Goal: Task Accomplishment & Management: Manage account settings

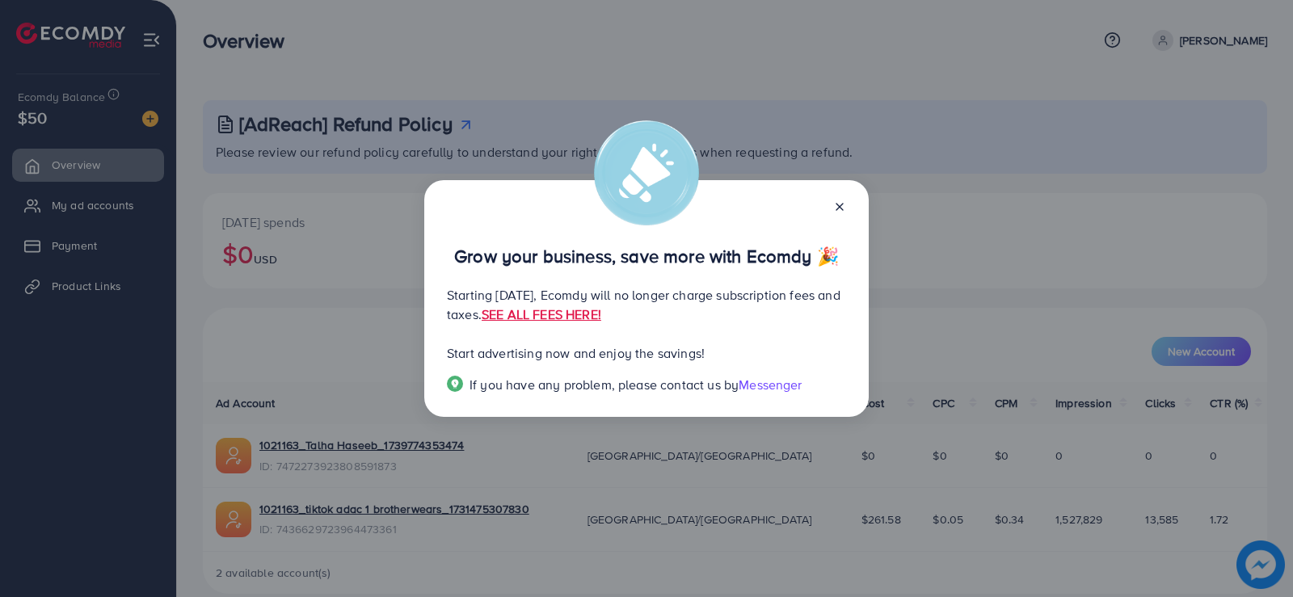
click at [838, 196] on div at bounding box center [833, 205] width 26 height 19
click at [838, 201] on icon at bounding box center [839, 206] width 13 height 13
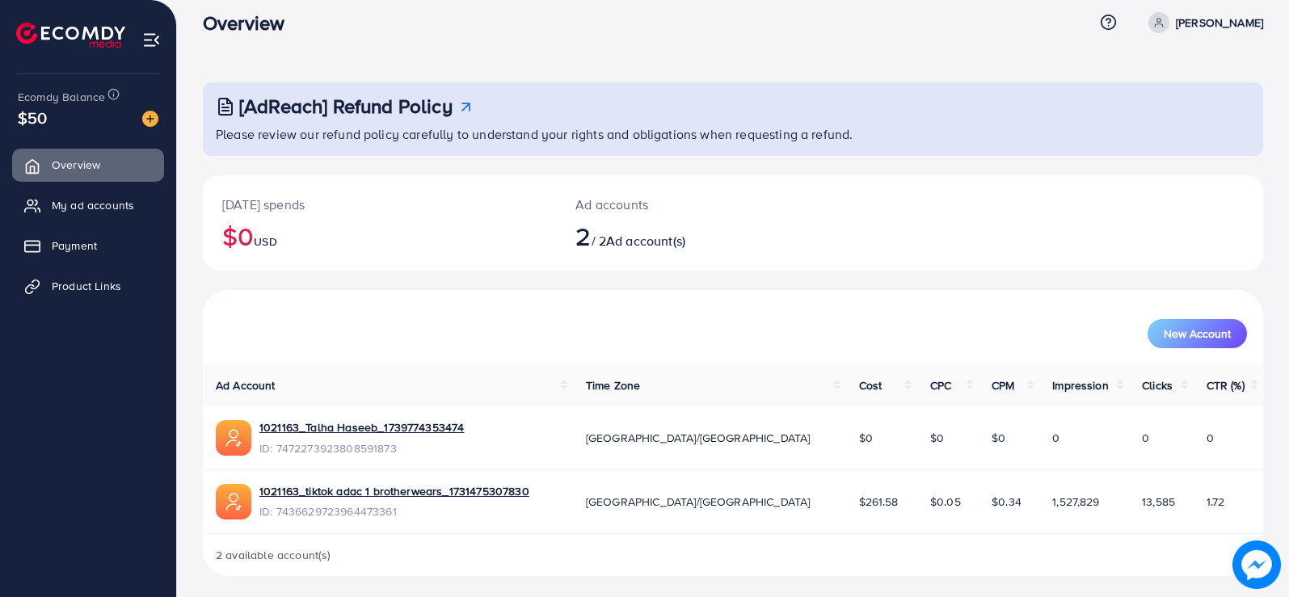
scroll to position [23, 0]
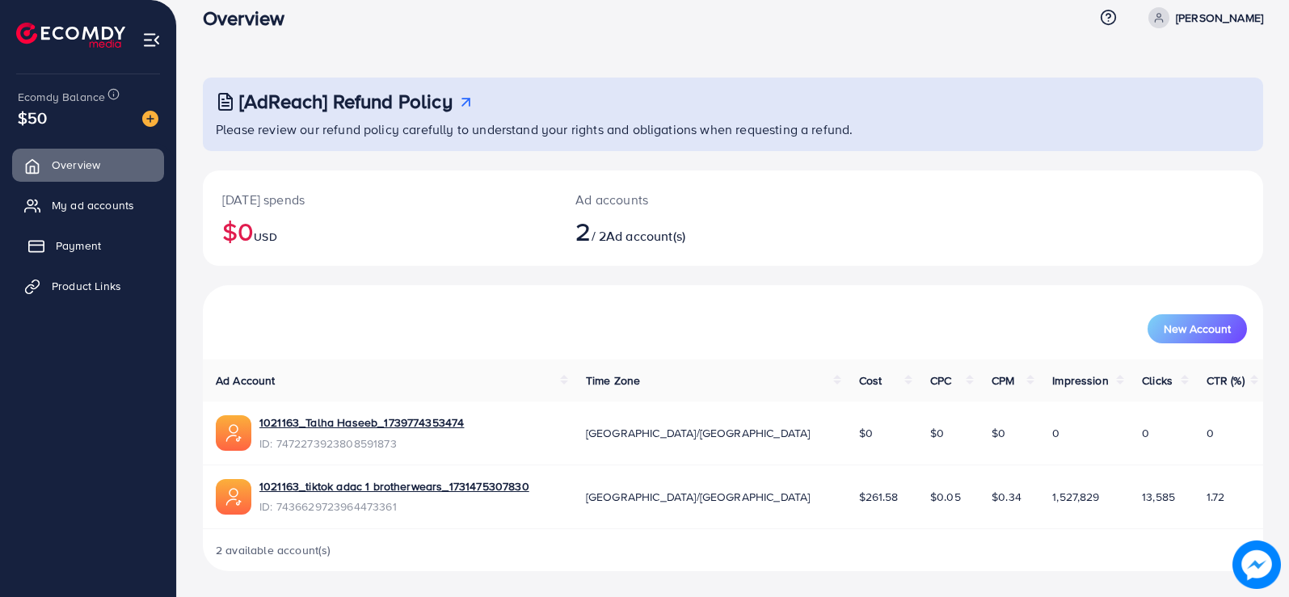
click at [111, 246] on link "Payment" at bounding box center [88, 246] width 152 height 32
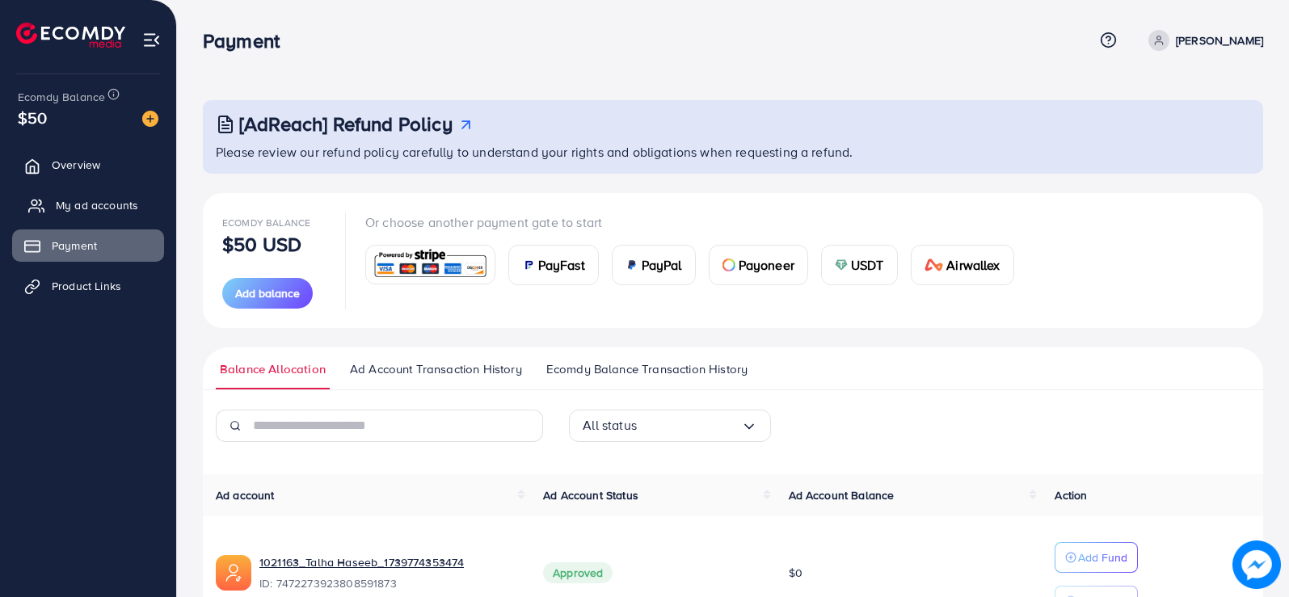
click at [68, 204] on span "My ad accounts" at bounding box center [97, 205] width 82 height 16
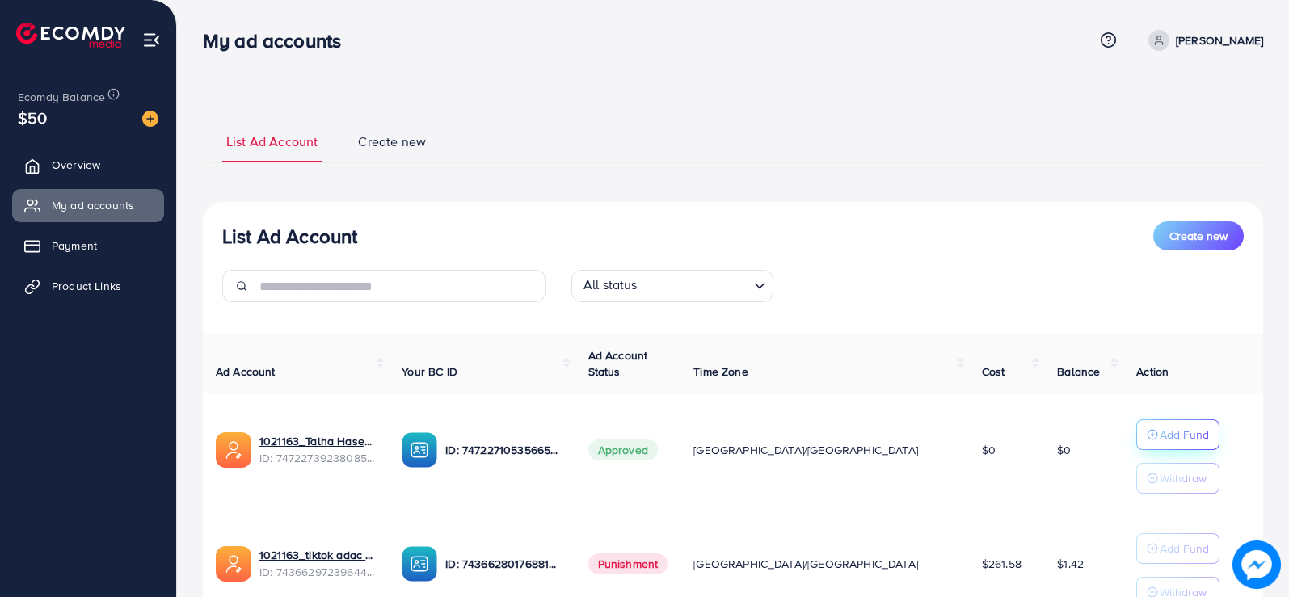
click at [1160, 434] on p "Add Fund" at bounding box center [1184, 434] width 49 height 19
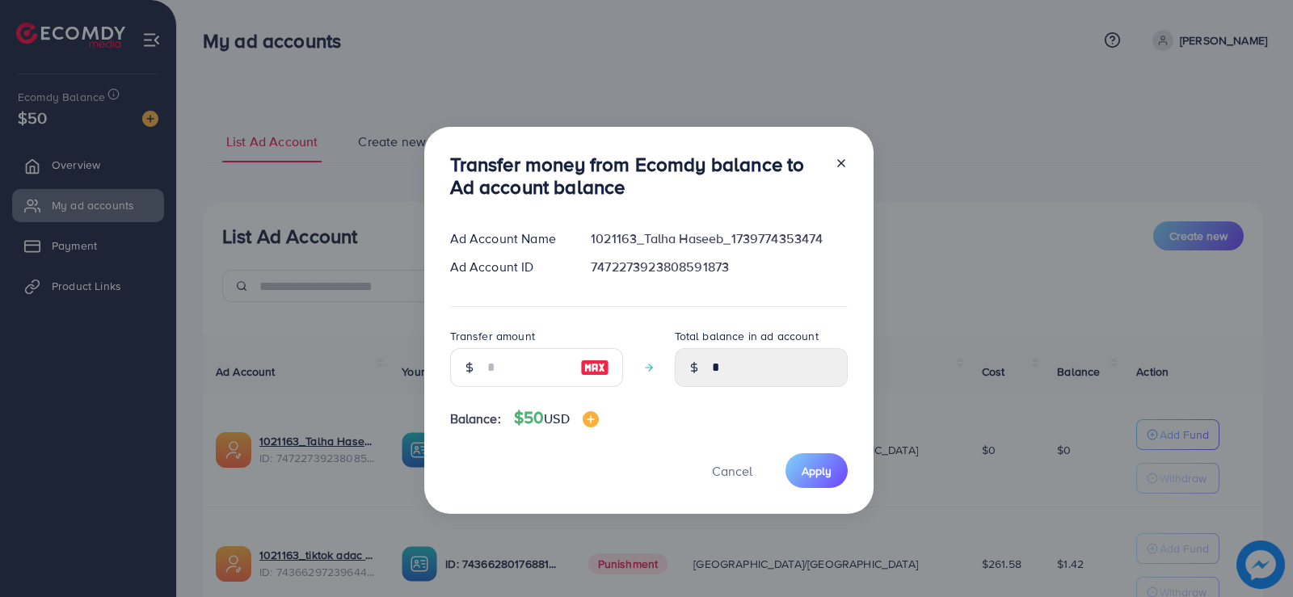
click at [836, 157] on icon at bounding box center [841, 163] width 13 height 13
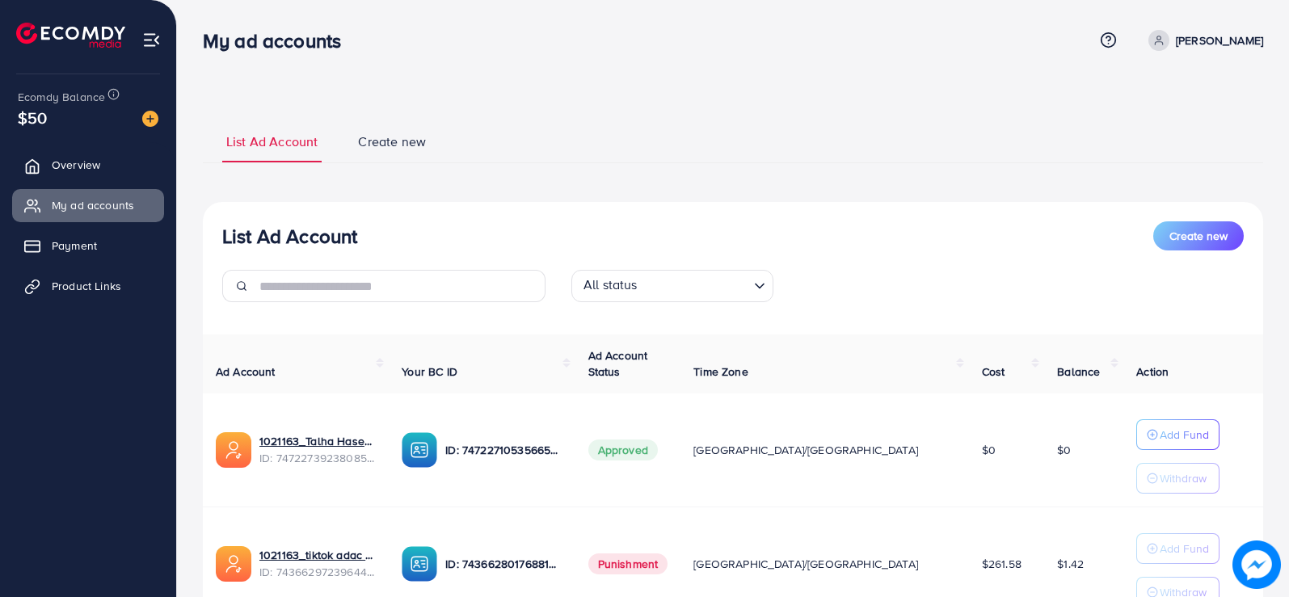
click at [411, 135] on span "Create new" at bounding box center [392, 142] width 68 height 19
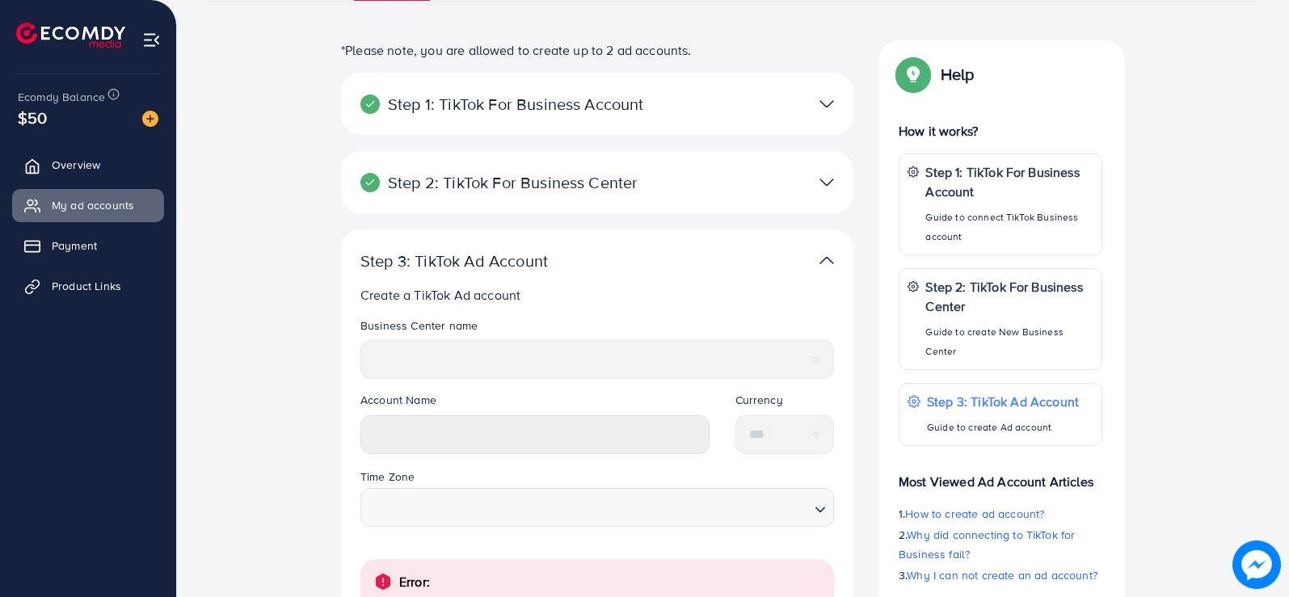
scroll to position [394, 0]
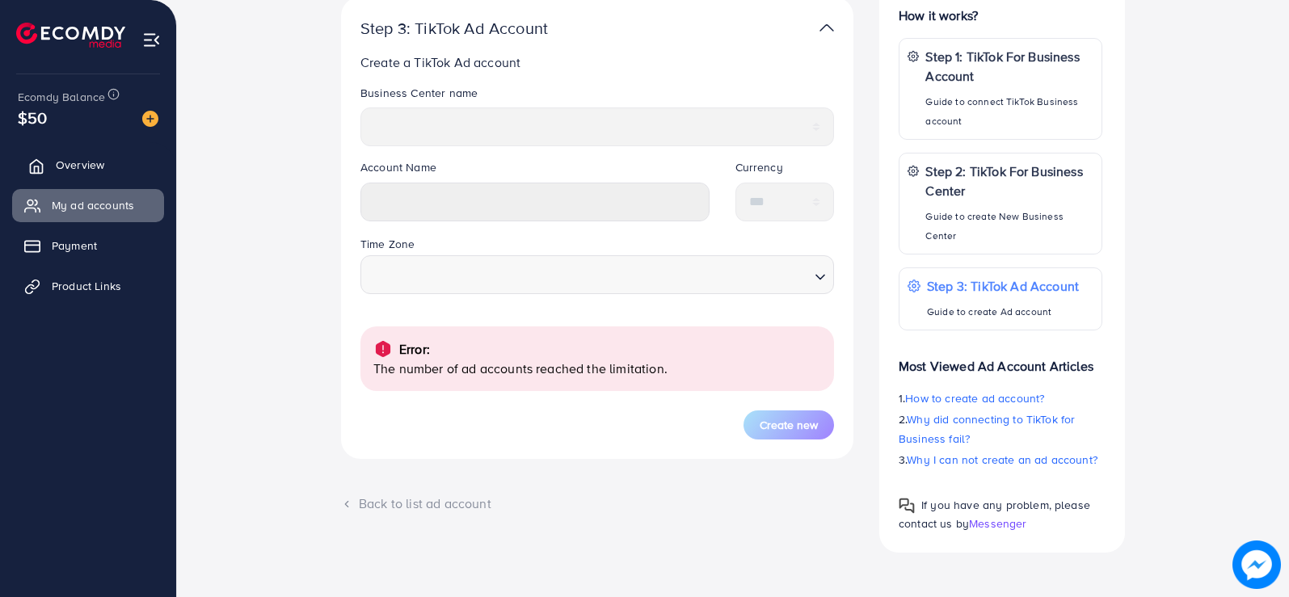
click at [86, 163] on span "Overview" at bounding box center [80, 165] width 48 height 16
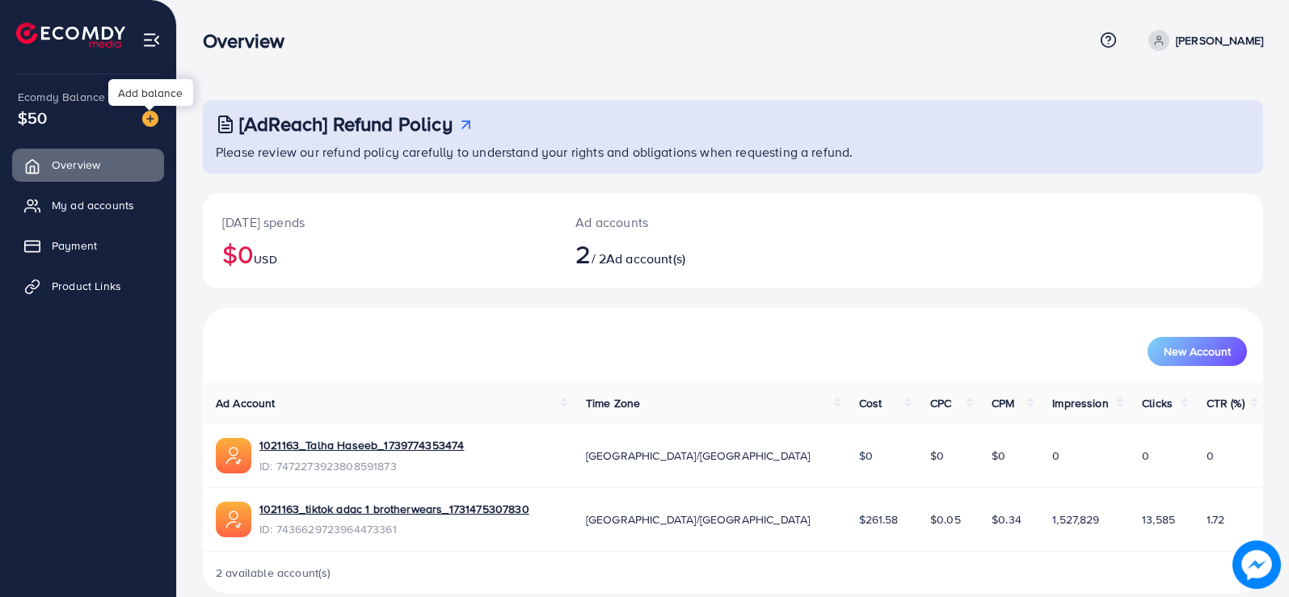
click at [145, 119] on img at bounding box center [150, 119] width 16 height 16
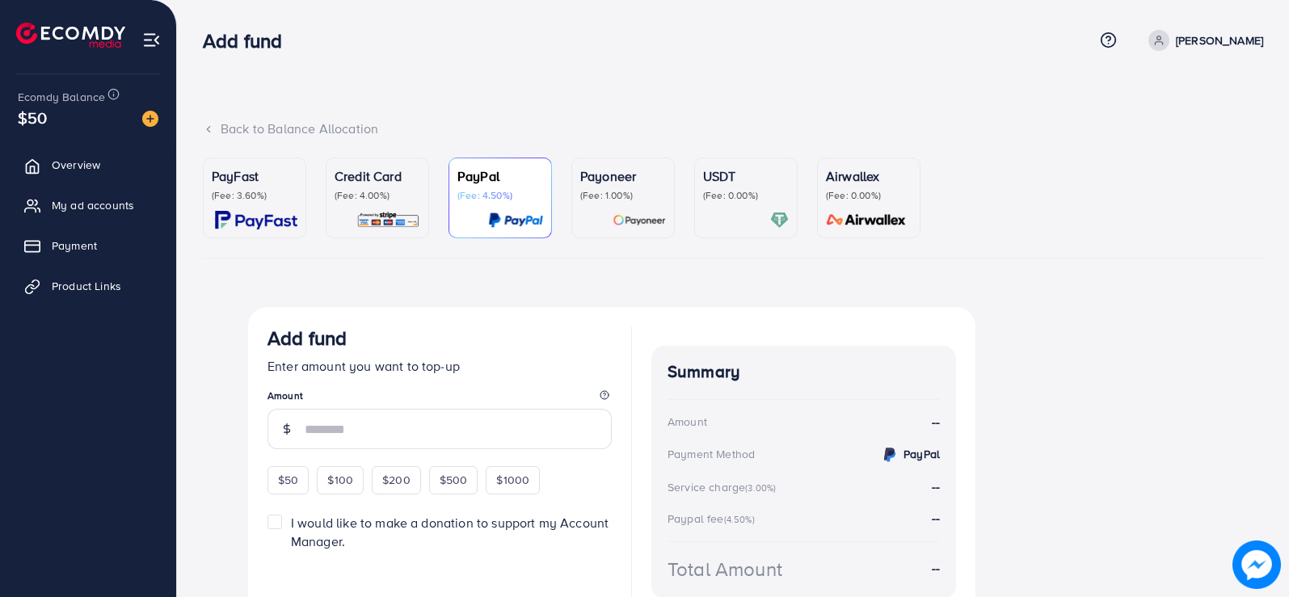
click at [723, 189] on p "(Fee: 0.00%)" at bounding box center [746, 195] width 86 height 13
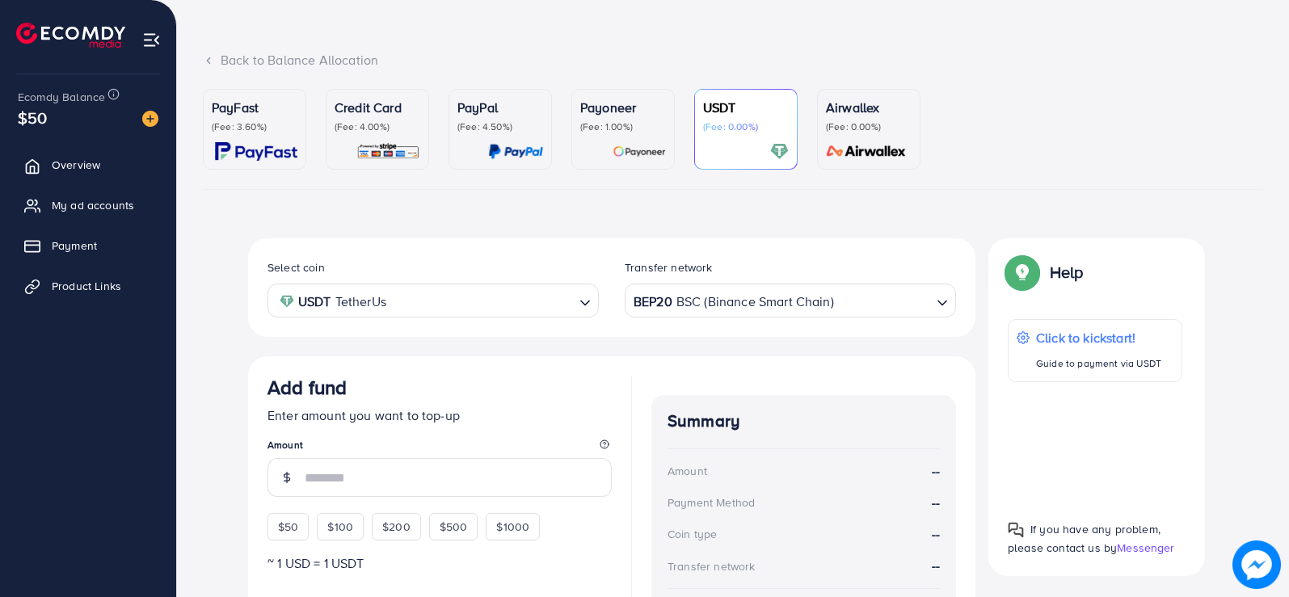
scroll to position [278, 0]
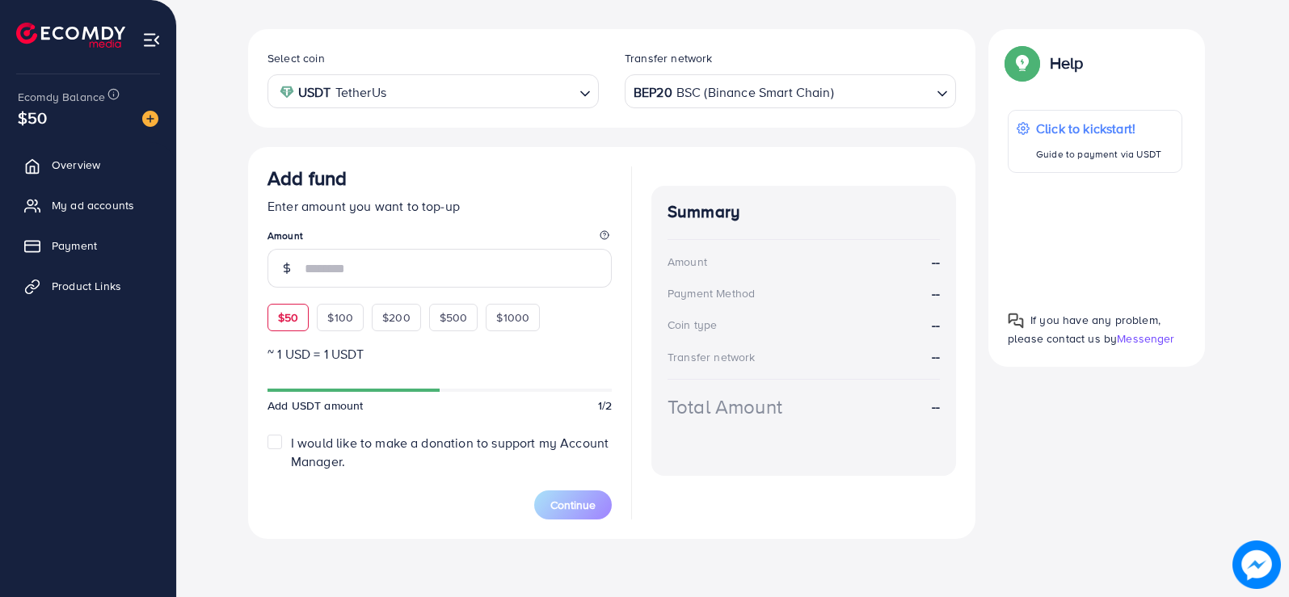
click at [303, 318] on div "$50" at bounding box center [288, 317] width 41 height 27
type input "**"
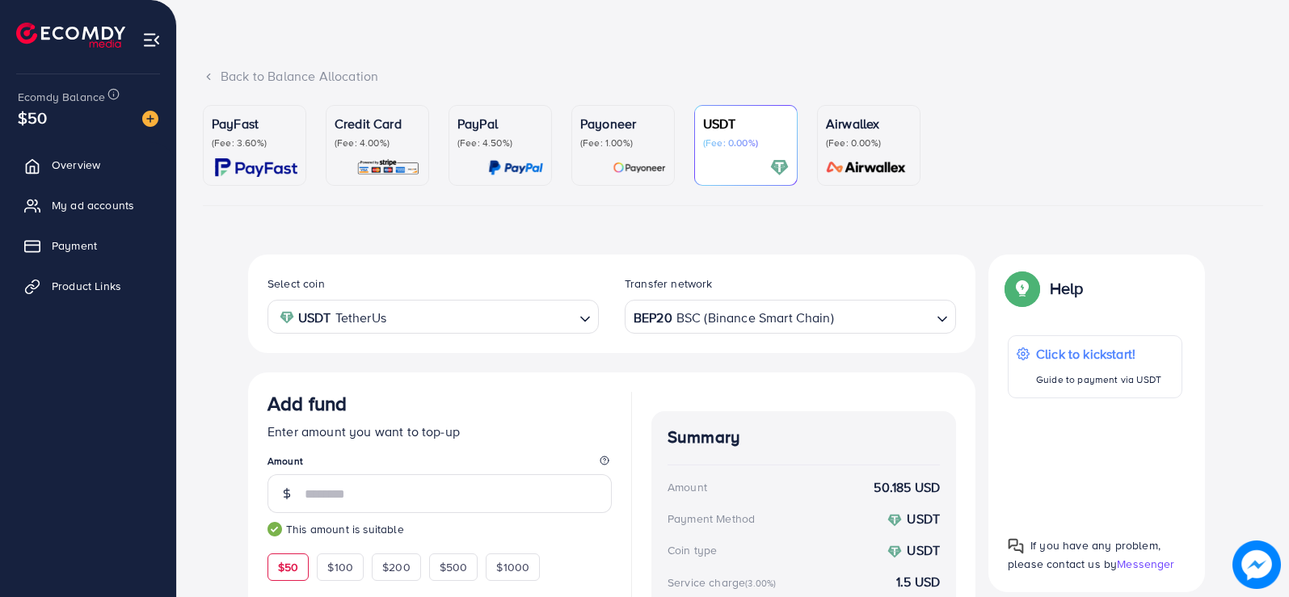
scroll to position [36, 0]
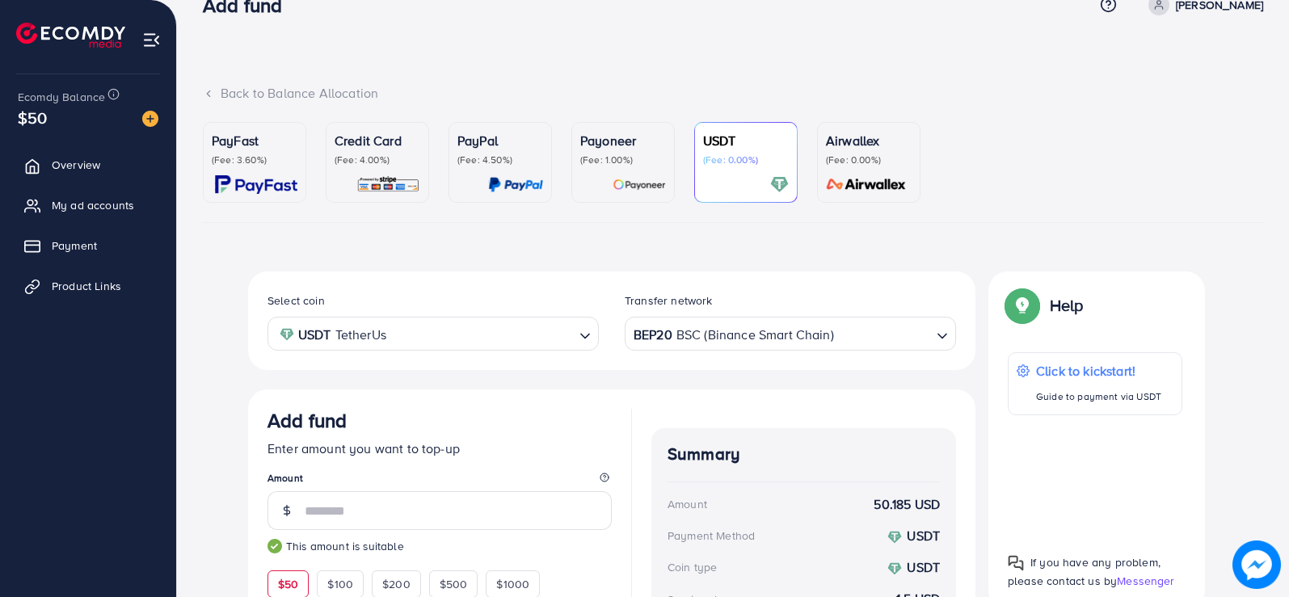
click at [841, 325] on input "Search for option" at bounding box center [883, 334] width 95 height 25
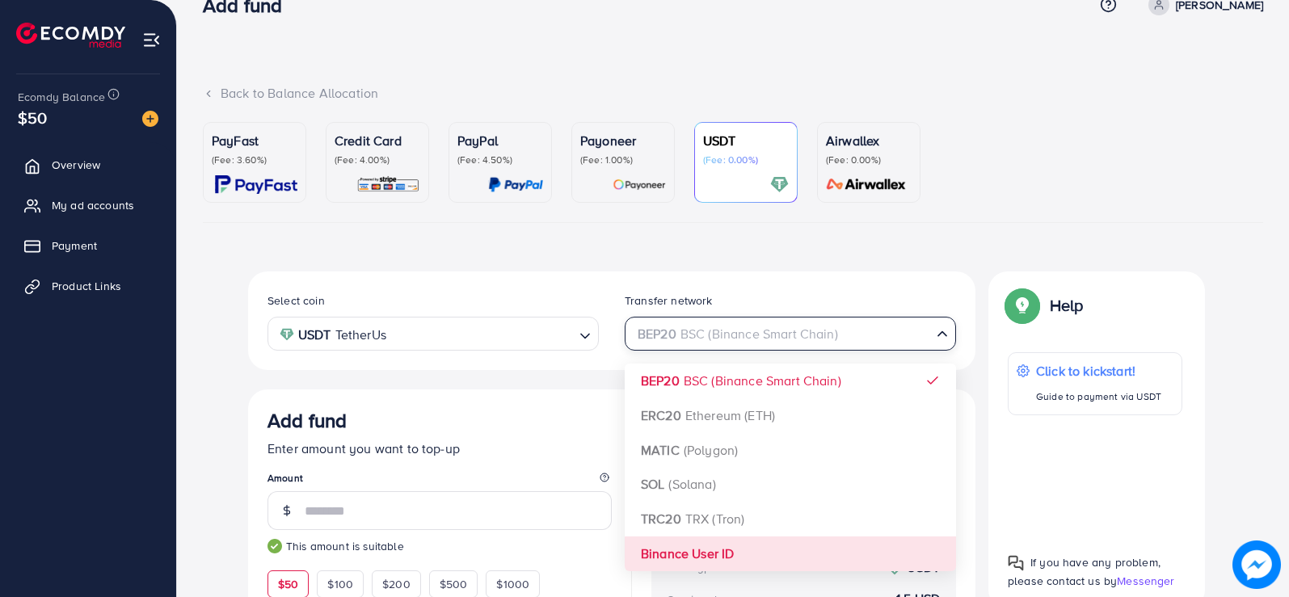
click at [716, 556] on div "Select coin USDT TetherUs Loading... Transfer network BEP20 BSC (Binance Smart …" at bounding box center [611, 539] width 727 height 534
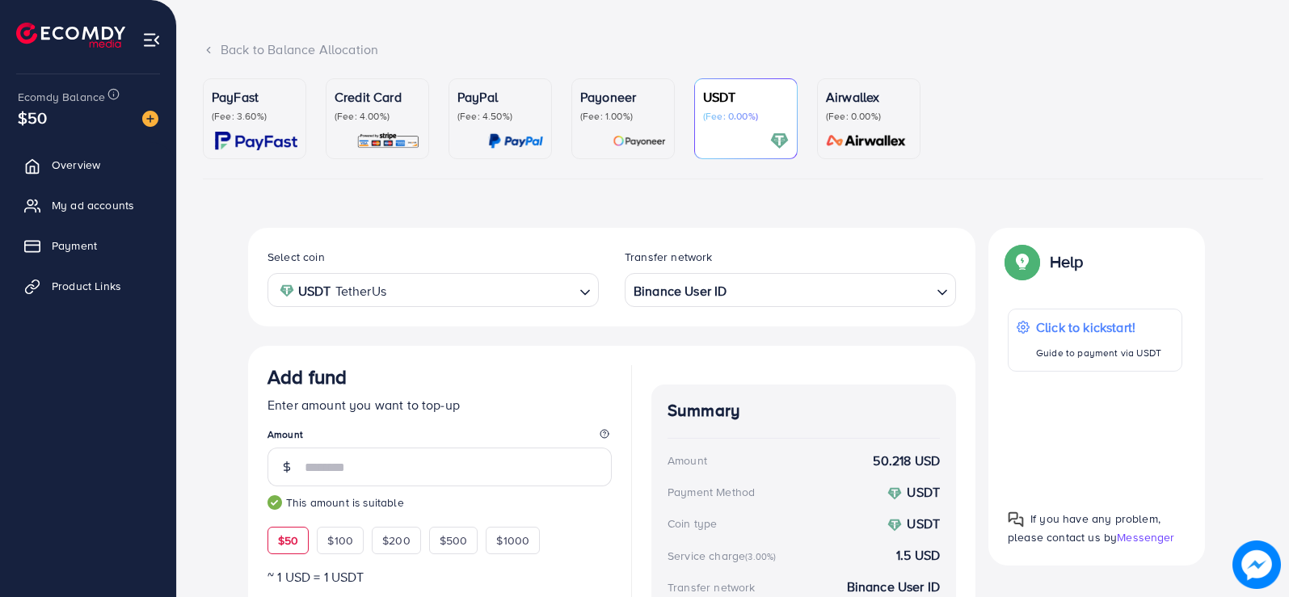
scroll to position [0, 0]
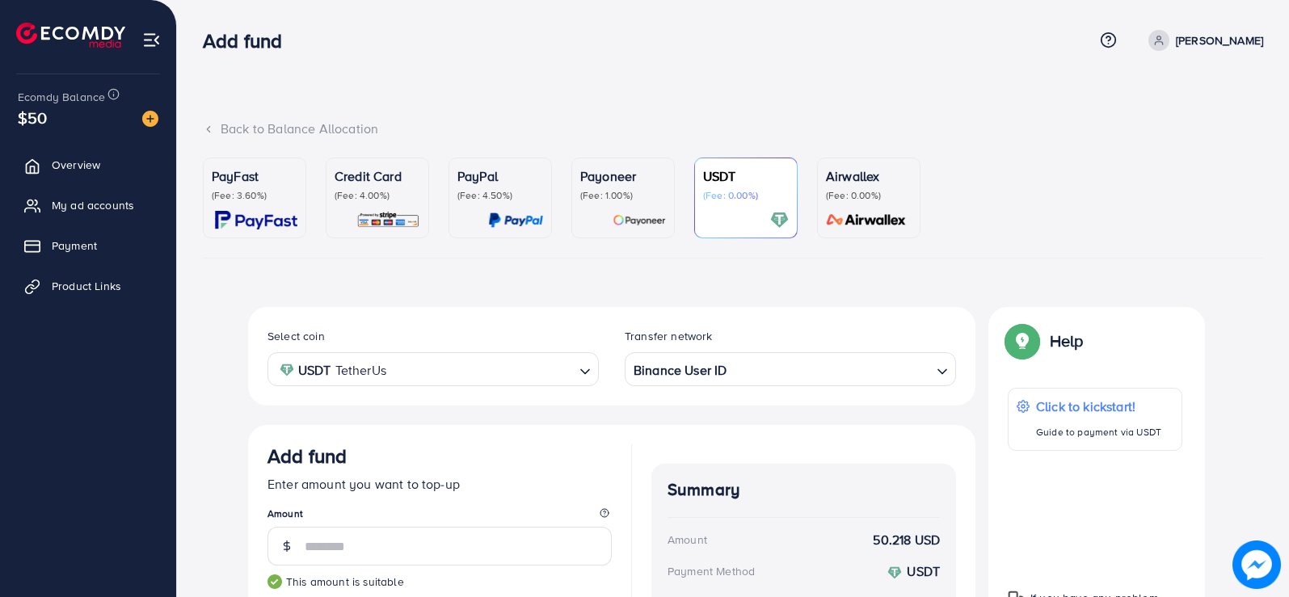
click at [847, 199] on p "(Fee: 0.00%)" at bounding box center [869, 195] width 86 height 13
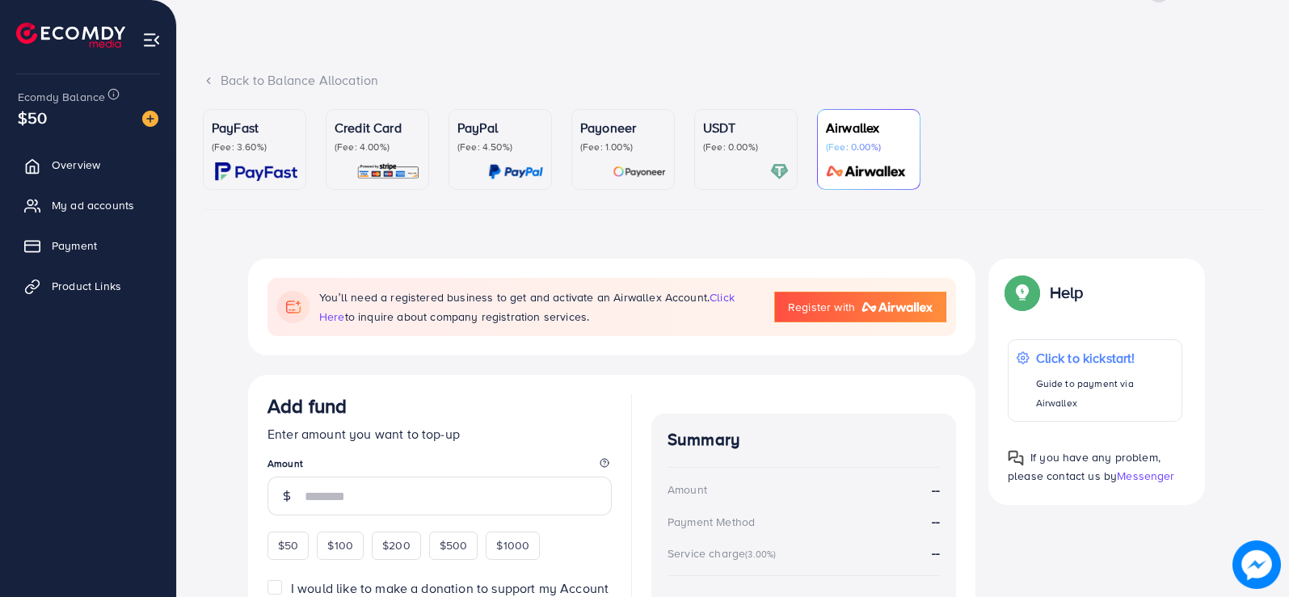
scroll to position [221, 0]
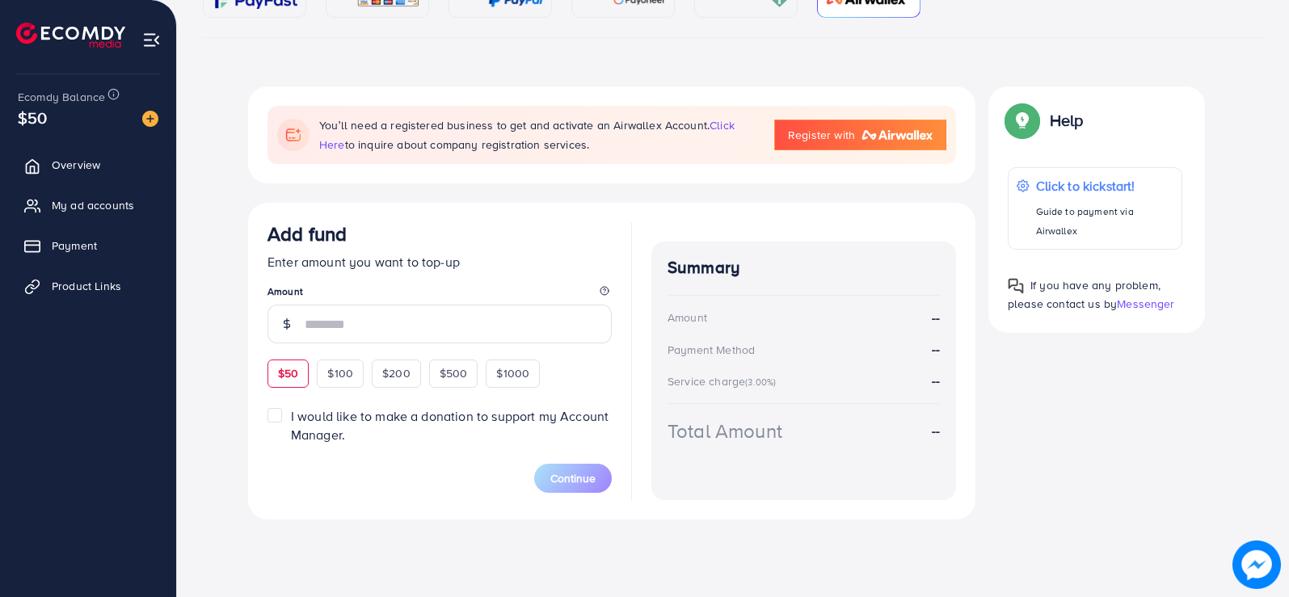
click at [306, 370] on div "$50" at bounding box center [288, 373] width 41 height 27
type input "**"
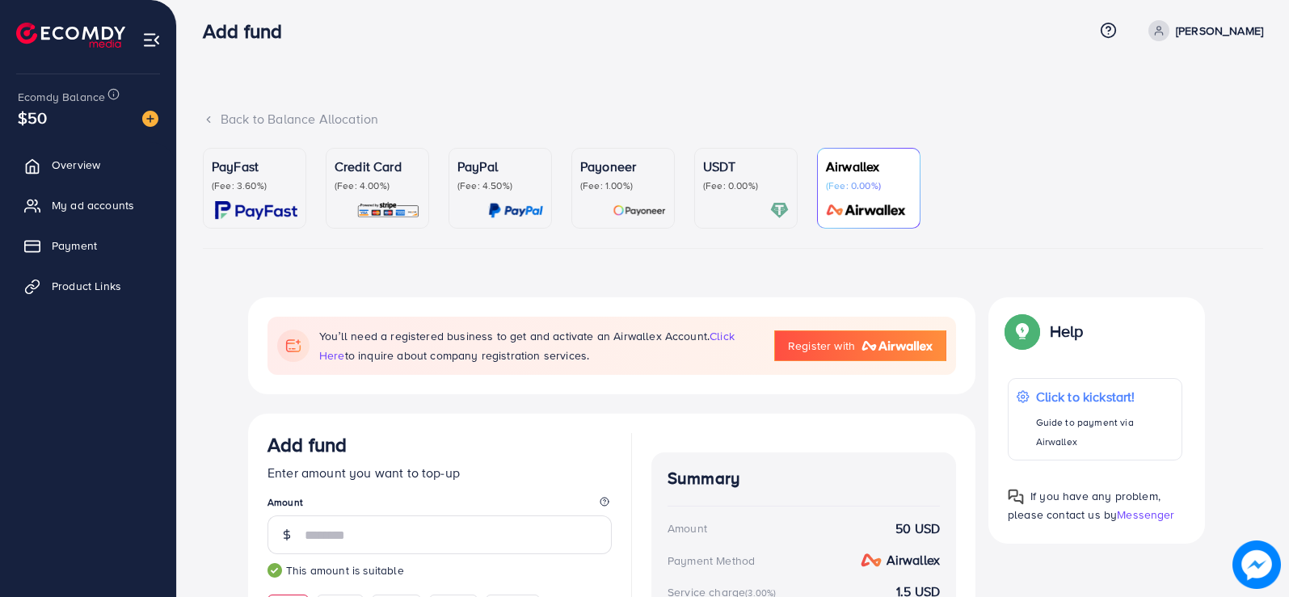
scroll to position [0, 0]
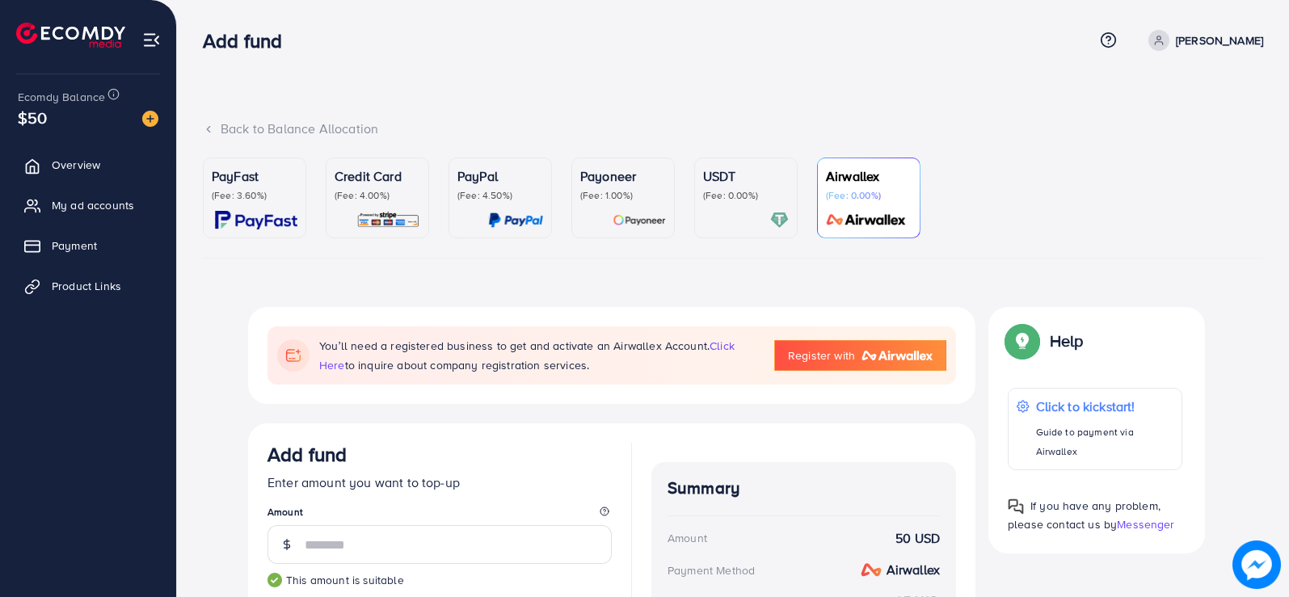
click at [618, 213] on img at bounding box center [639, 220] width 53 height 19
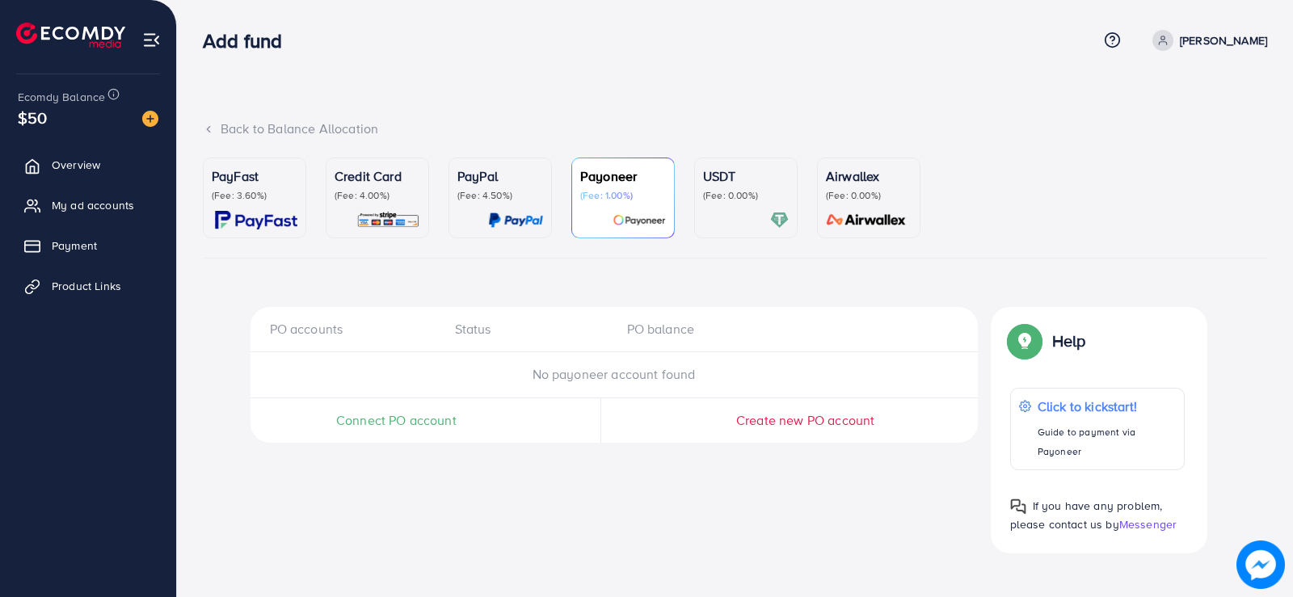
click at [464, 197] on p "(Fee: 4.50%)" at bounding box center [500, 195] width 86 height 13
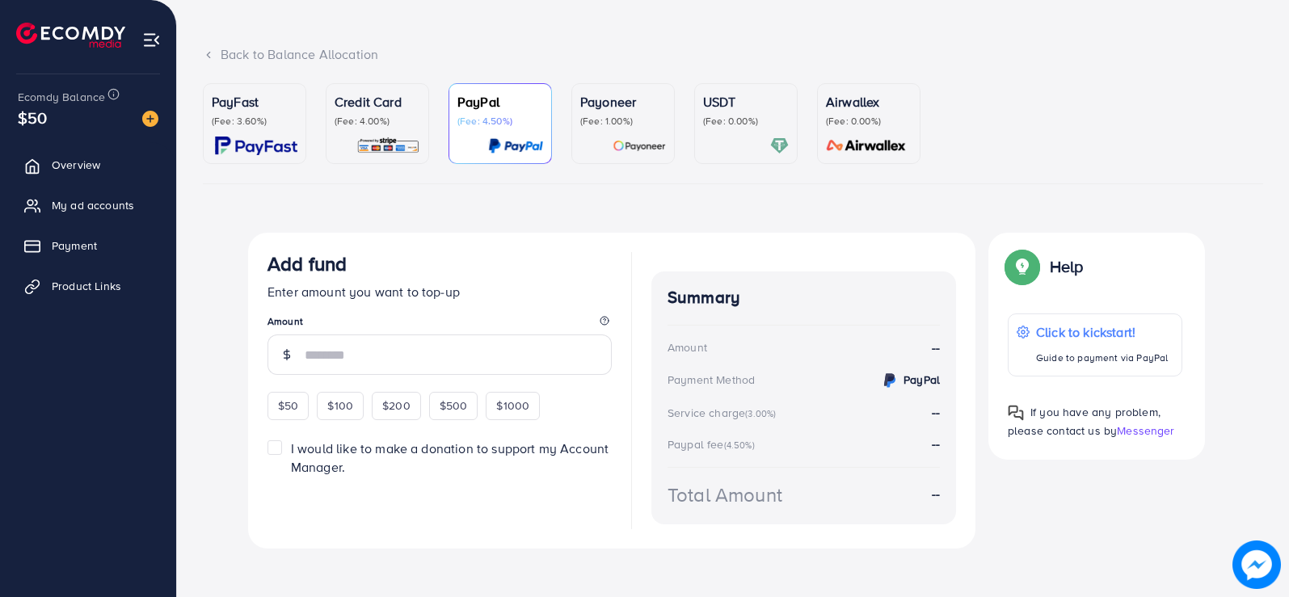
scroll to position [84, 0]
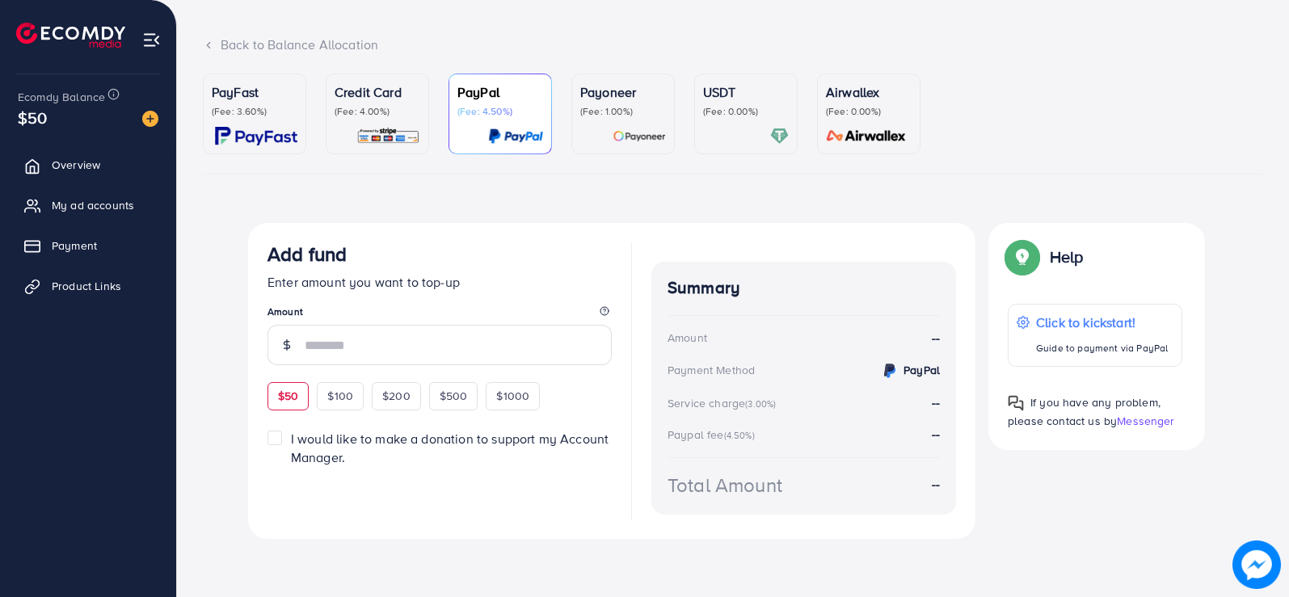
click at [296, 398] on span "$50" at bounding box center [288, 396] width 20 height 16
type input "**"
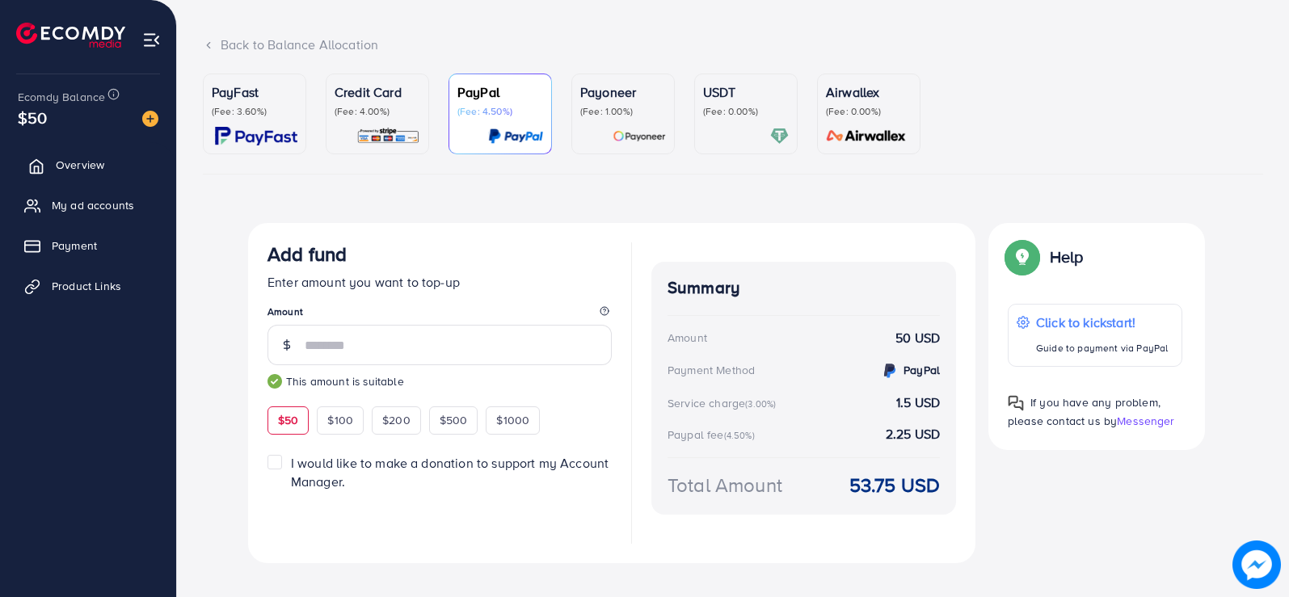
click at [68, 174] on link "Overview" at bounding box center [88, 165] width 152 height 32
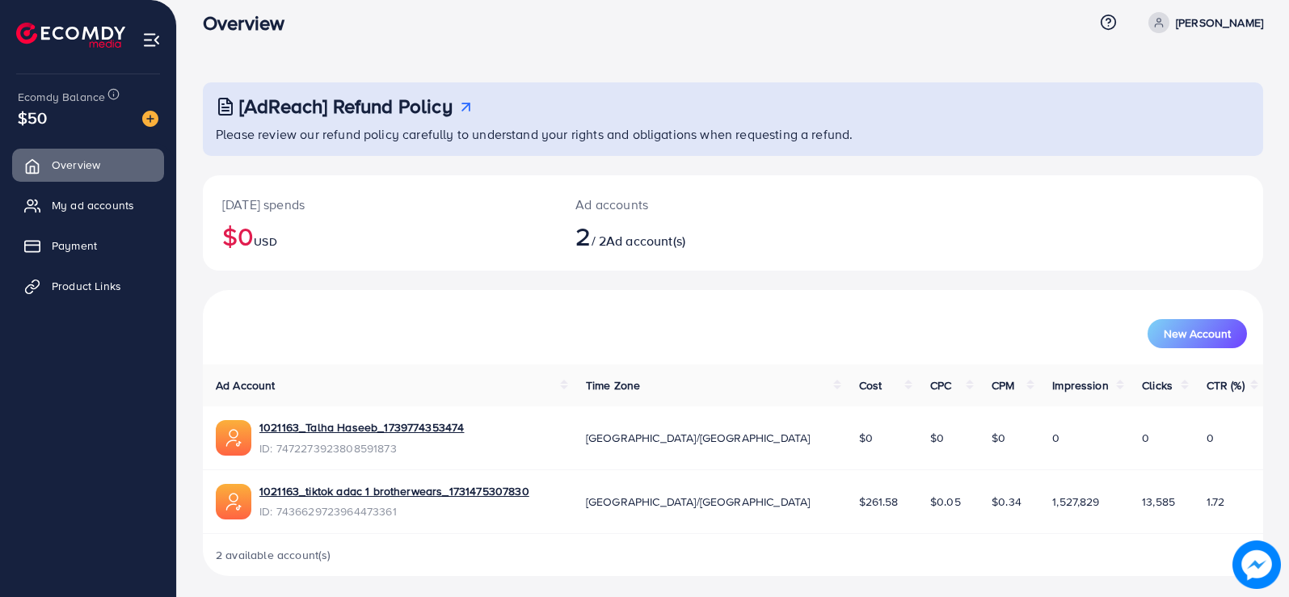
scroll to position [23, 0]
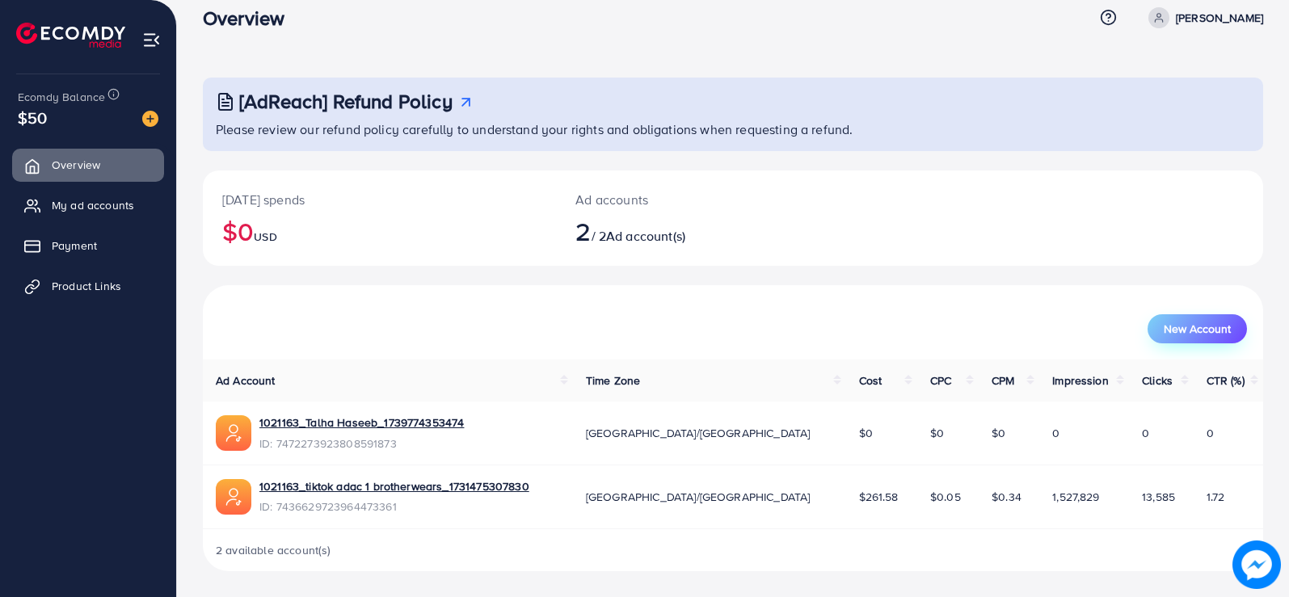
click at [1195, 319] on button "New Account" at bounding box center [1197, 328] width 99 height 29
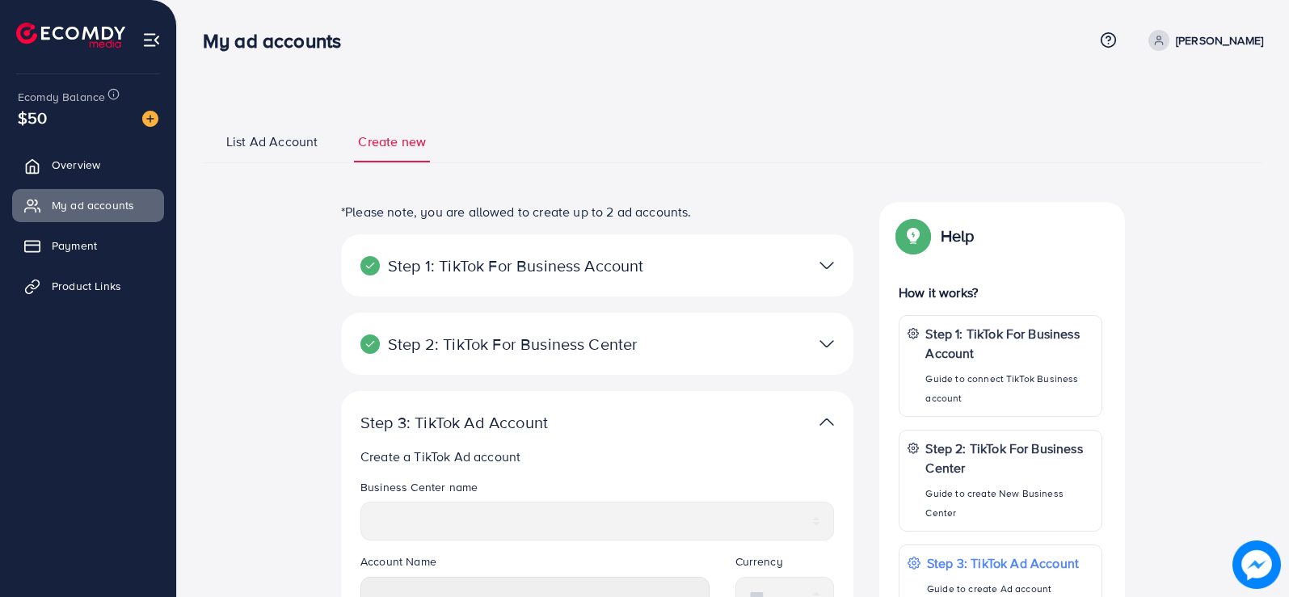
select select
click at [66, 254] on span "Payment" at bounding box center [78, 246] width 45 height 16
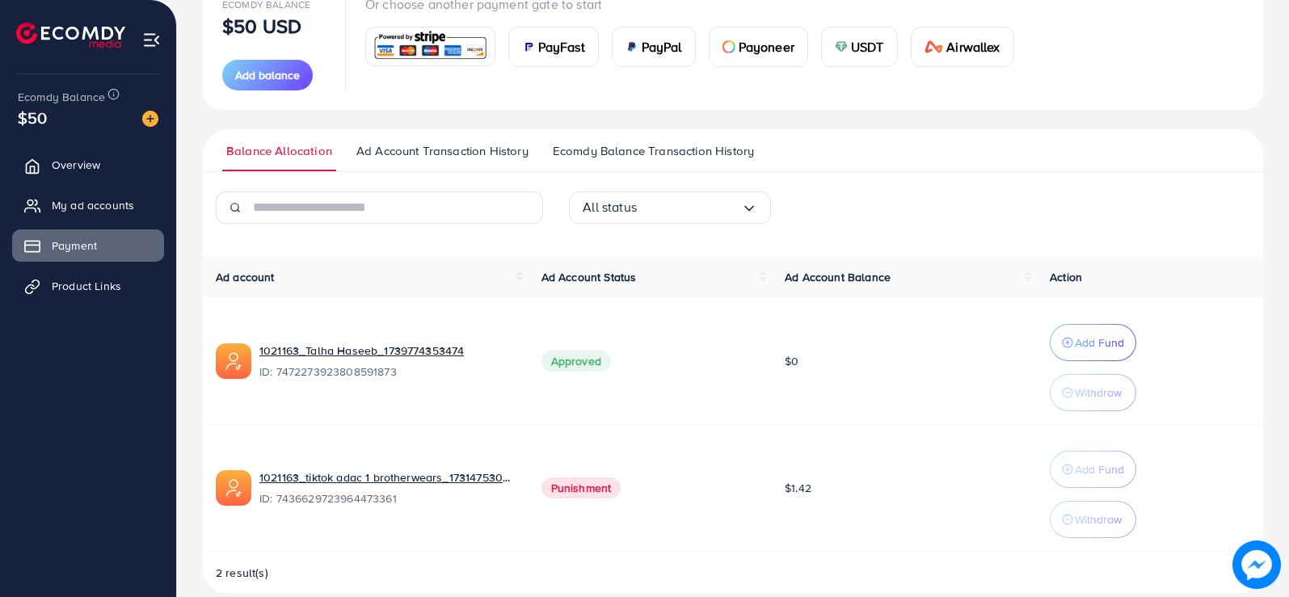
scroll to position [241, 0]
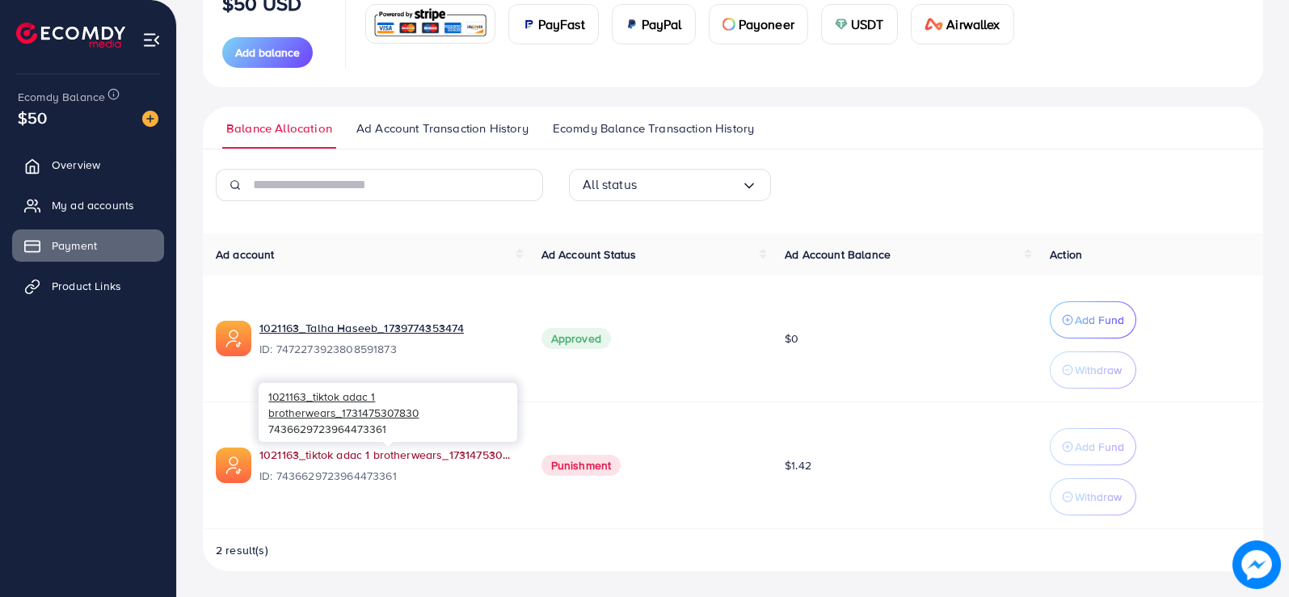
click at [393, 459] on link "1021163_tiktok adac 1 brotherwears_1731475307830" at bounding box center [387, 455] width 256 height 16
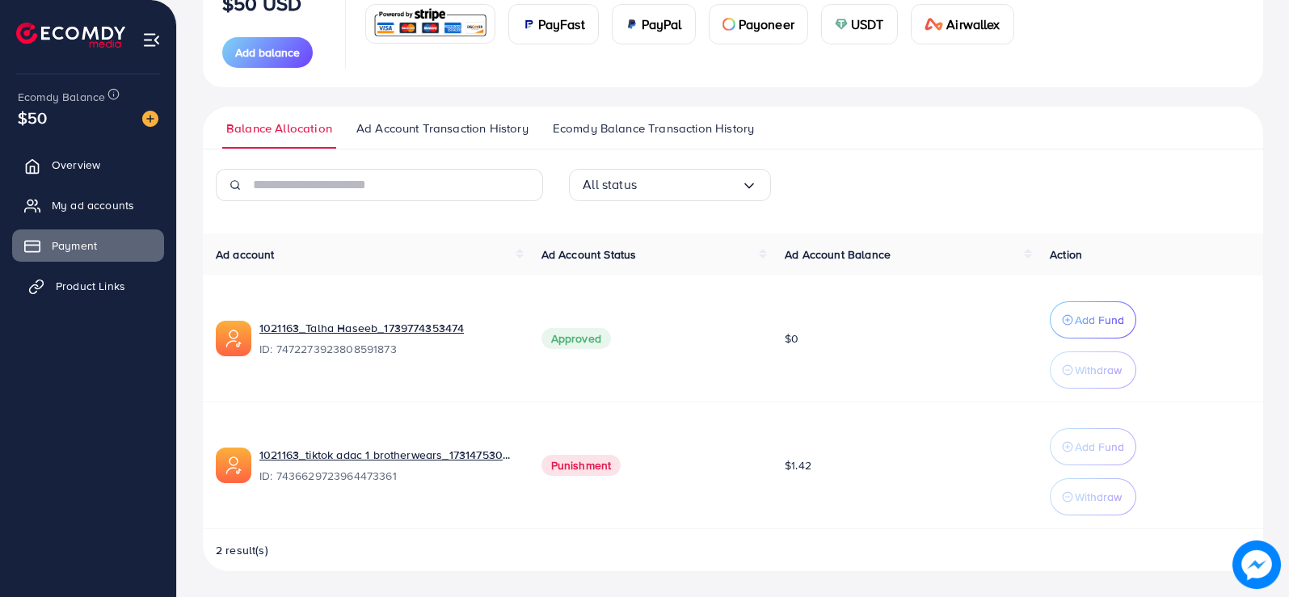
click at [67, 285] on span "Product Links" at bounding box center [91, 286] width 70 height 16
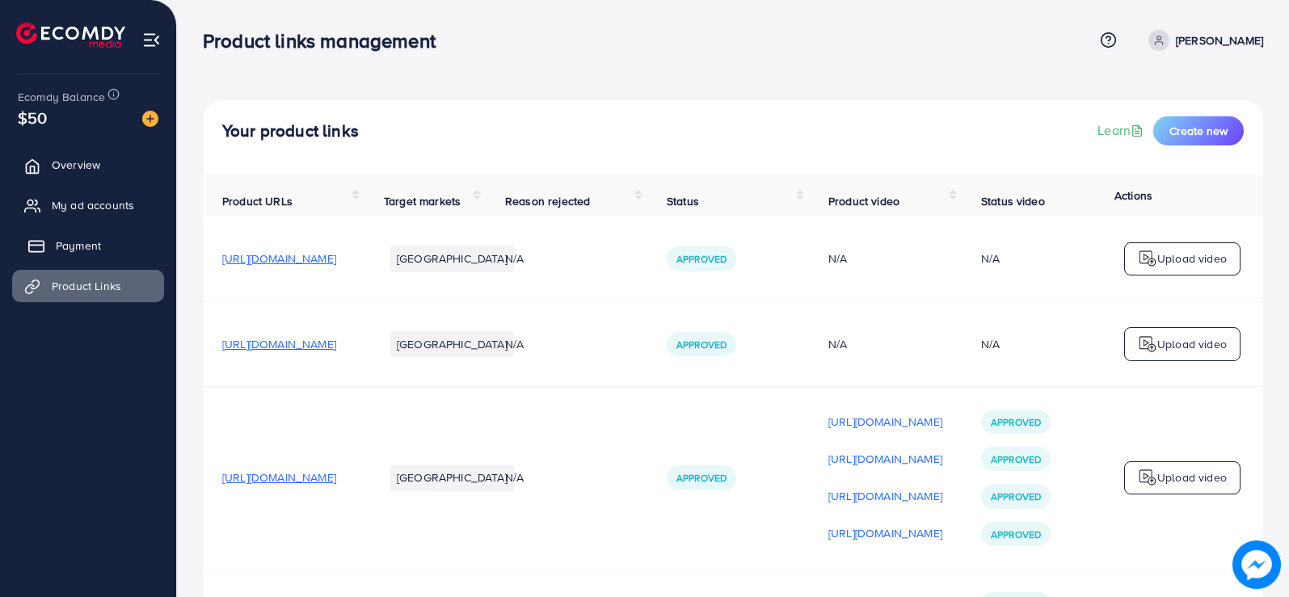
click at [87, 236] on link "Payment" at bounding box center [88, 246] width 152 height 32
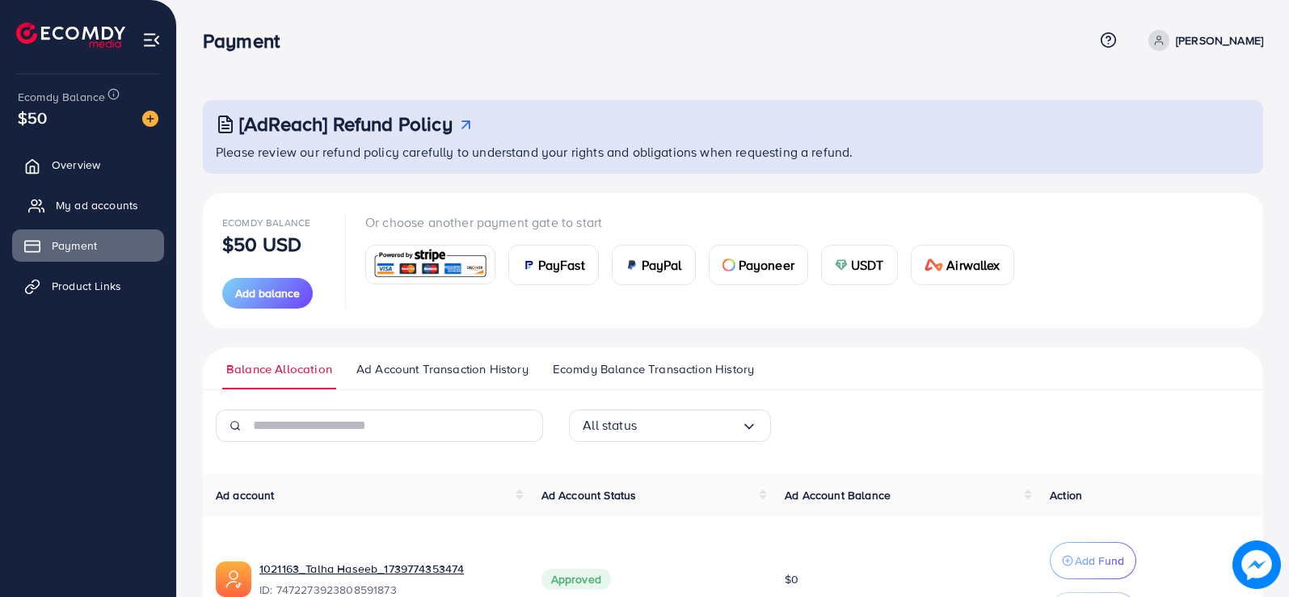
click at [99, 202] on span "My ad accounts" at bounding box center [97, 205] width 82 height 16
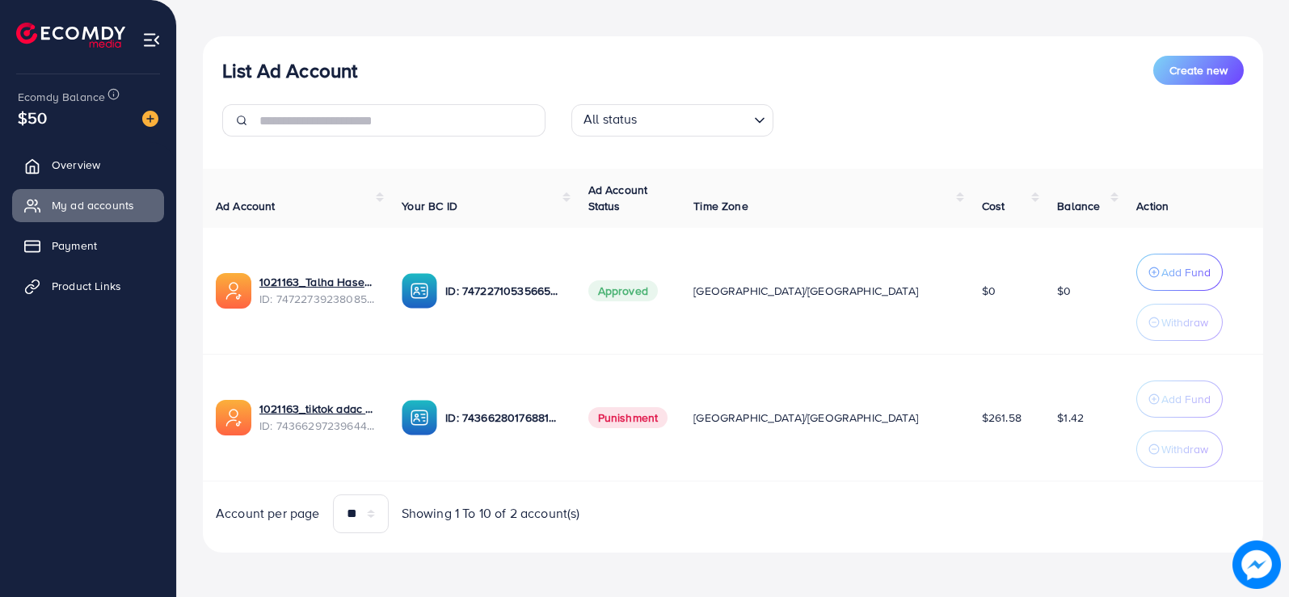
scroll to position [166, 0]
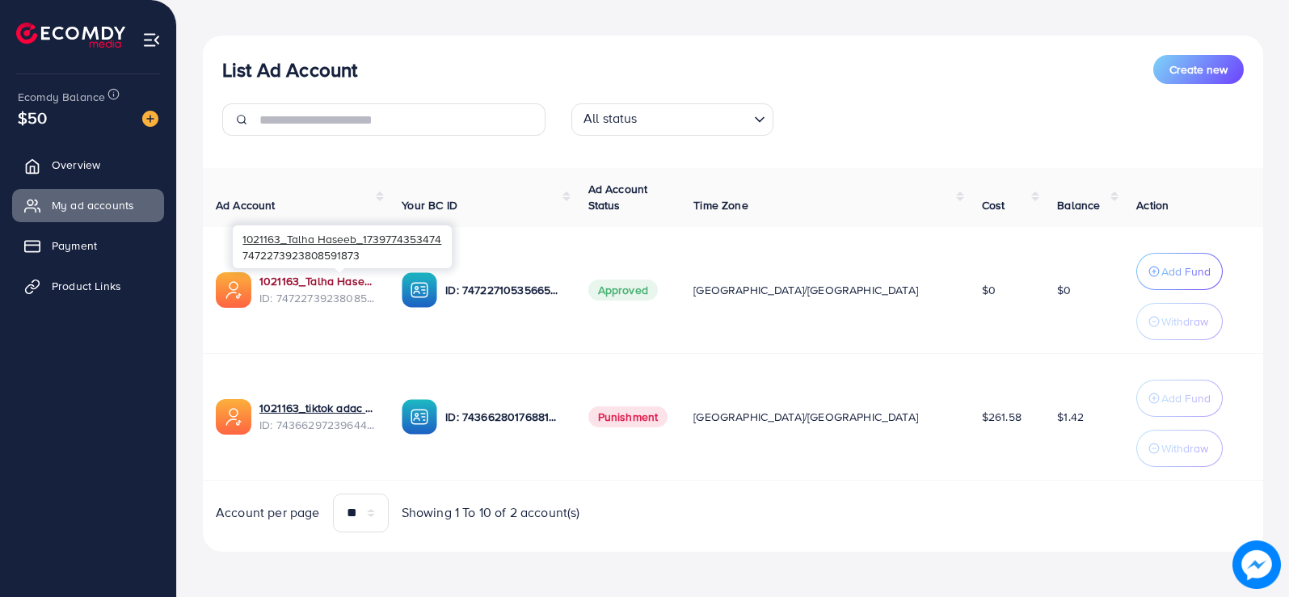
click at [320, 275] on link "1021163_Talha Haseeb_1739774353474" at bounding box center [317, 281] width 116 height 16
click at [292, 280] on link "1021163_Talha Haseeb_1739774353474" at bounding box center [317, 281] width 116 height 16
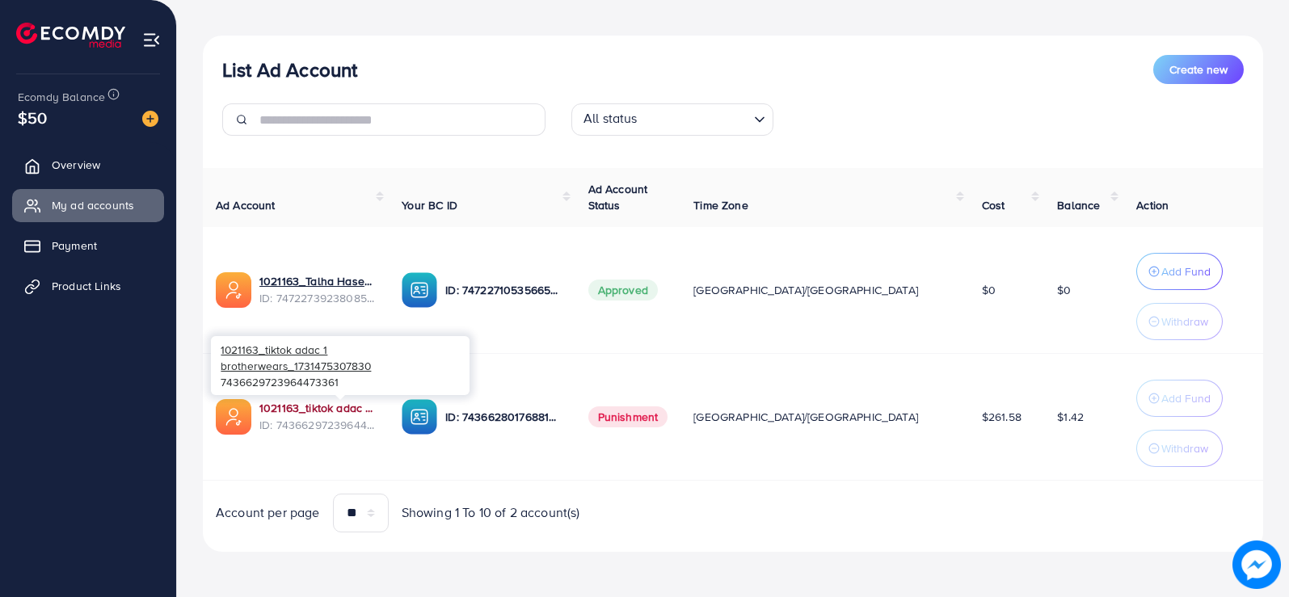
click at [298, 410] on link "1021163_tiktok adac 1 brotherwears_1731475307830" at bounding box center [317, 408] width 116 height 16
